Goal: Browse casually

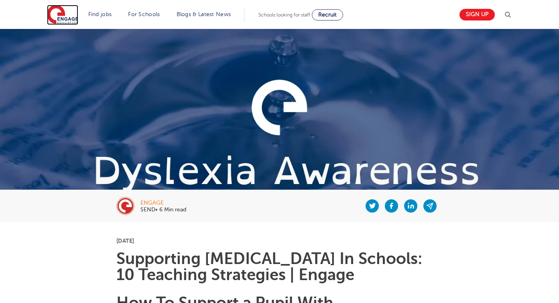
click at [65, 19] on img at bounding box center [62, 15] width 31 height 20
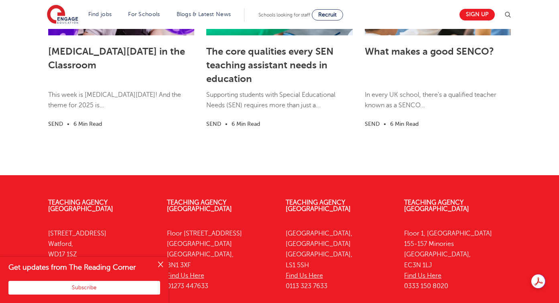
scroll to position [2485, 0]
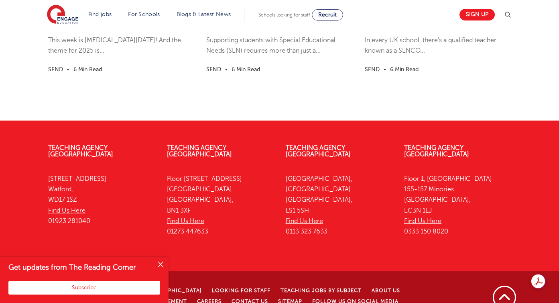
click at [161, 264] on button "Close" at bounding box center [160, 264] width 16 height 16
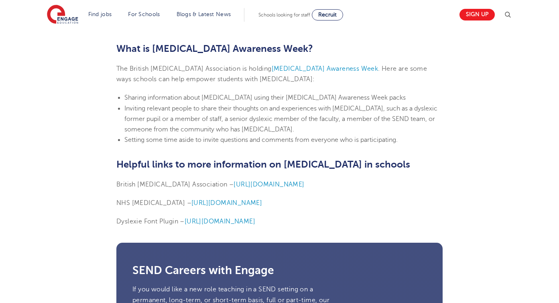
scroll to position [1893, 0]
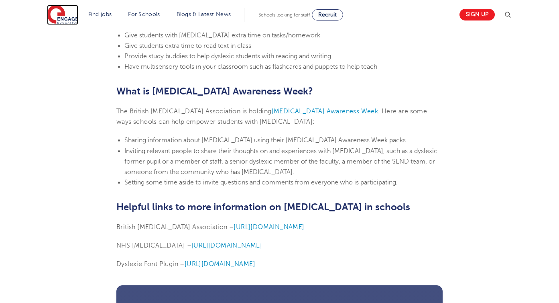
click at [57, 16] on img at bounding box center [62, 15] width 31 height 20
